Goal: Information Seeking & Learning: Find contact information

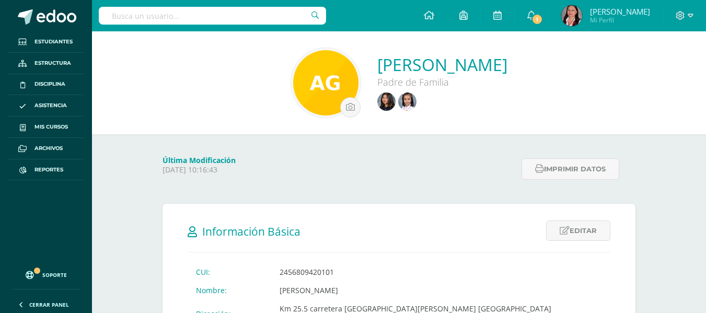
scroll to position [27, 0]
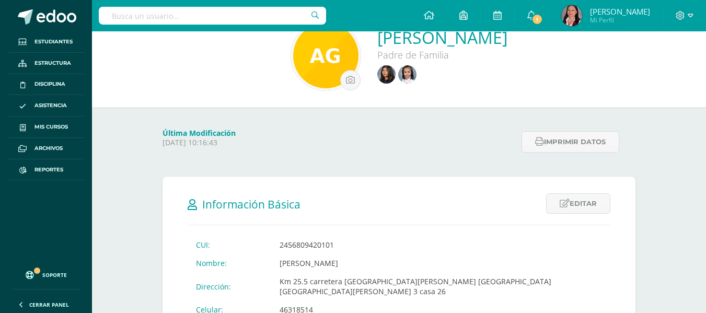
click at [185, 14] on input "text" at bounding box center [212, 16] width 227 height 18
type input "marcela escobar"
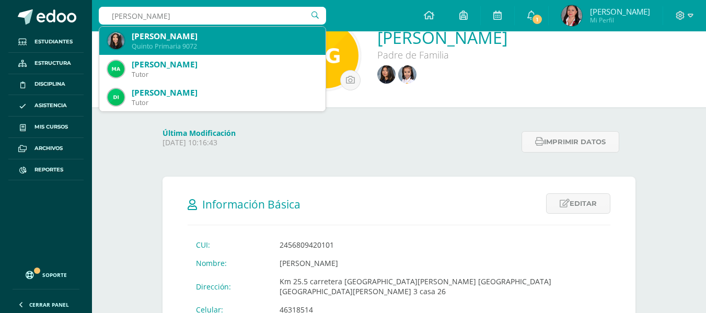
click at [191, 42] on div "Quinto Primaria 9072" at bounding box center [225, 46] width 186 height 9
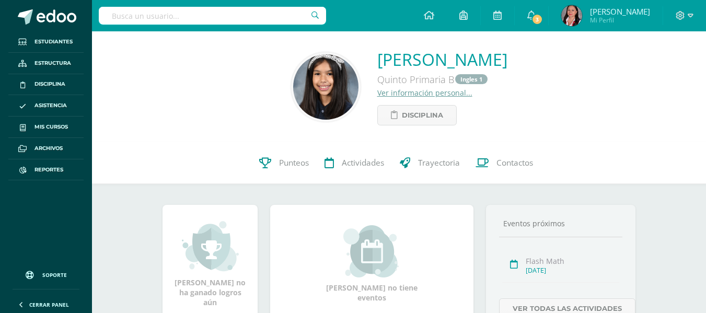
click at [377, 93] on link "Ver información personal..." at bounding box center [424, 93] width 95 height 10
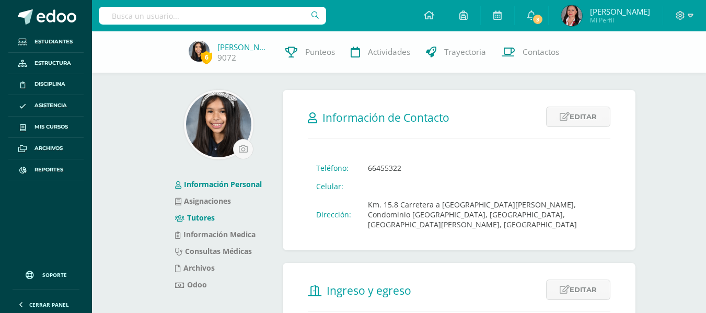
click at [200, 215] on link "Tutores" at bounding box center [195, 218] width 40 height 10
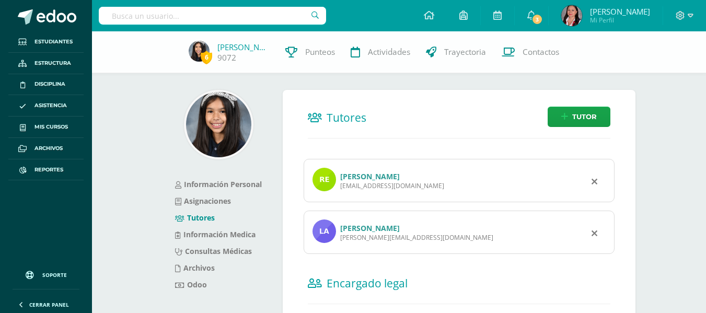
click at [382, 179] on link "Ruben Estuardo Escobar Nufio" at bounding box center [370, 176] width 60 height 10
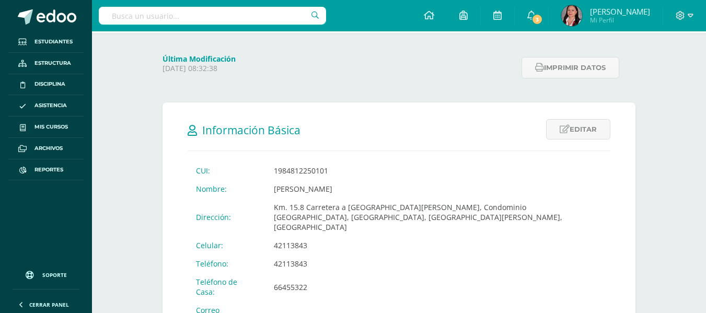
scroll to position [105, 0]
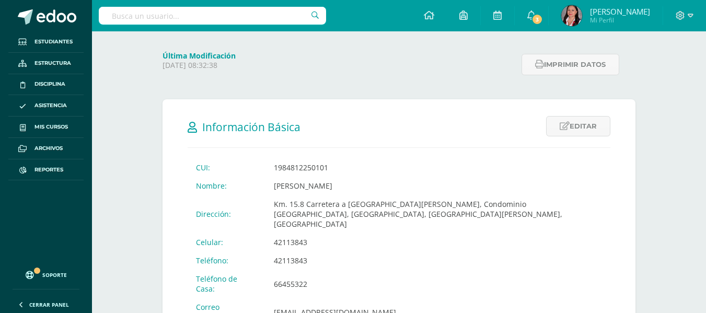
click at [214, 19] on input "text" at bounding box center [212, 16] width 227 height 18
type input "[PERSON_NAME]"
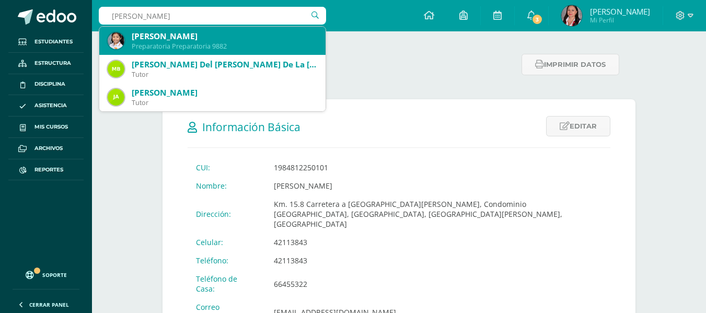
click at [211, 41] on div "[PERSON_NAME]" at bounding box center [225, 36] width 186 height 11
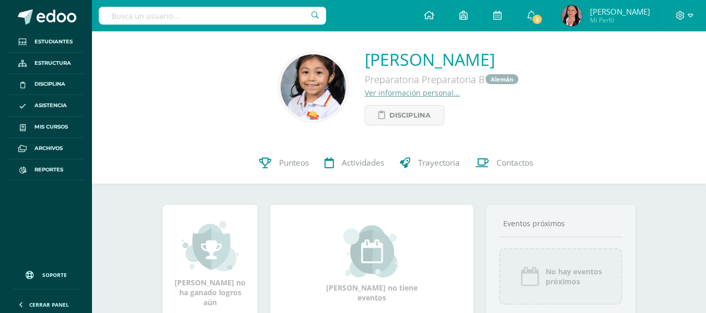
click at [380, 92] on link "Ver información personal..." at bounding box center [412, 93] width 95 height 10
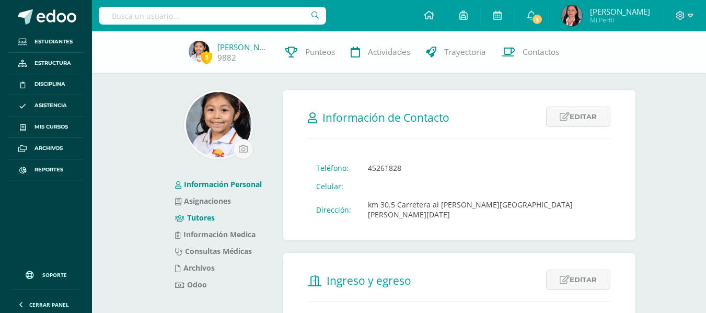
click at [211, 218] on link "Tutores" at bounding box center [195, 218] width 40 height 10
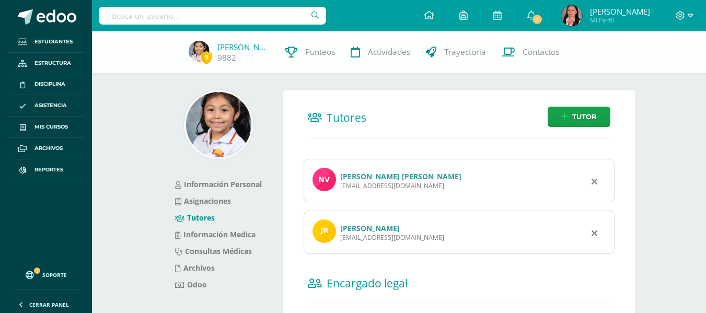
drag, startPoint x: 398, startPoint y: 185, endPoint x: 339, endPoint y: 187, distance: 58.6
click at [339, 187] on div "[PERSON_NAME] [PERSON_NAME] [EMAIL_ADDRESS][DOMAIN_NAME]" at bounding box center [459, 180] width 311 height 43
copy div "[EMAIL_ADDRESS][DOMAIN_NAME]"
drag, startPoint x: 425, startPoint y: 242, endPoint x: 339, endPoint y: 241, distance: 86.8
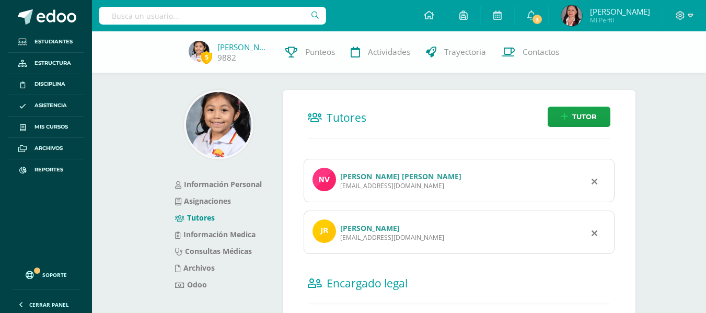
click at [339, 241] on div "[PERSON_NAME] [EMAIL_ADDRESS][DOMAIN_NAME]" at bounding box center [459, 232] width 311 height 43
copy div "[EMAIL_ADDRESS][DOMAIN_NAME]"
